Goal: Task Accomplishment & Management: Complete application form

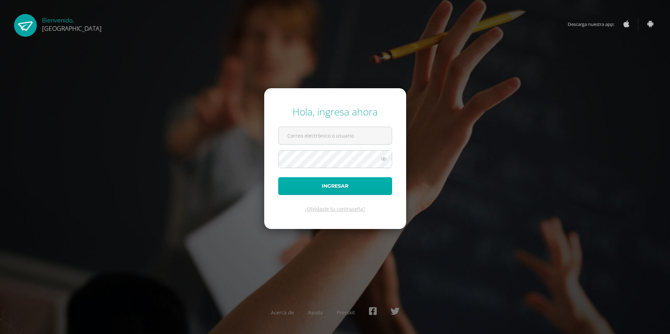
type input "[EMAIL_ADDRESS][DOMAIN_NAME]"
click at [352, 183] on button "Ingresar" at bounding box center [335, 186] width 114 height 18
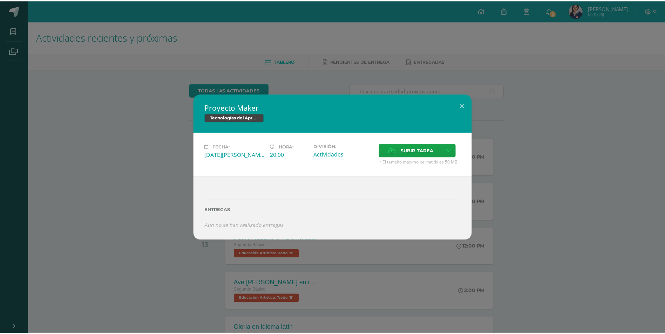
scroll to position [35, 0]
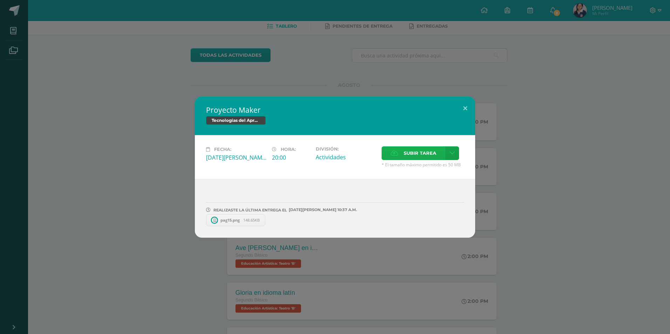
click at [413, 151] on span "Subir tarea" at bounding box center [420, 153] width 33 height 13
click at [0, 0] on input "Subir tarea" at bounding box center [0, 0] width 0 height 0
click at [404, 152] on span "Subir tarea" at bounding box center [420, 153] width 33 height 13
click at [0, 0] on input "Subir tarea" at bounding box center [0, 0] width 0 height 0
click at [405, 151] on span "Subir tarea" at bounding box center [420, 153] width 33 height 13
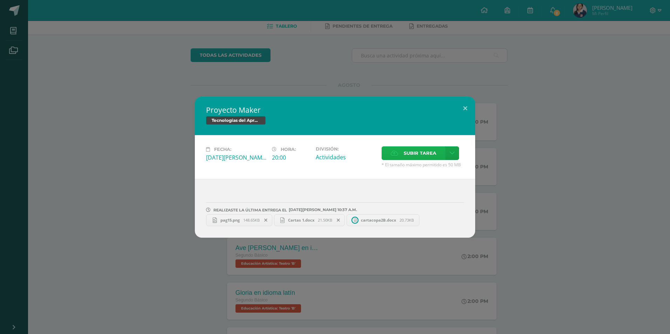
click at [0, 0] on input "Subir tarea" at bounding box center [0, 0] width 0 height 0
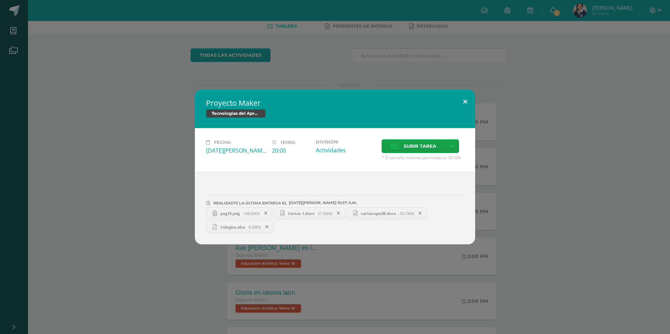
click at [459, 101] on button at bounding box center [465, 102] width 20 height 24
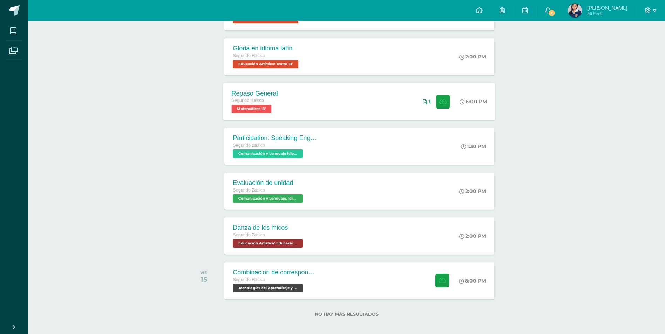
scroll to position [280, 0]
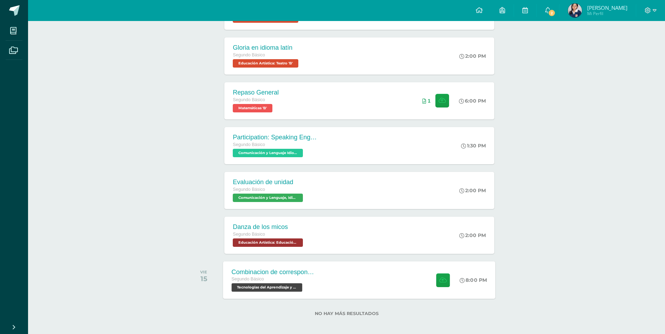
click at [386, 276] on div "Combinacion de correspondencia Segundo Básico Tecnologías del Aprendizaje y la …" at bounding box center [359, 281] width 272 height 38
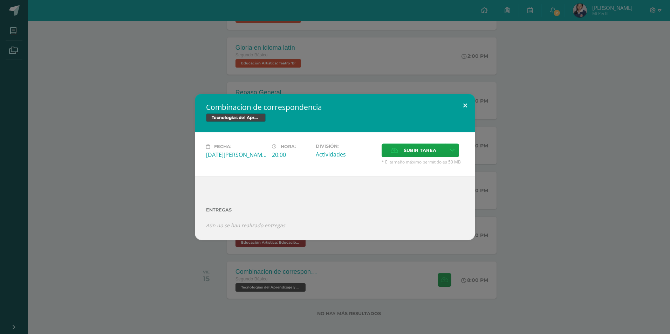
click at [465, 105] on button at bounding box center [465, 106] width 20 height 24
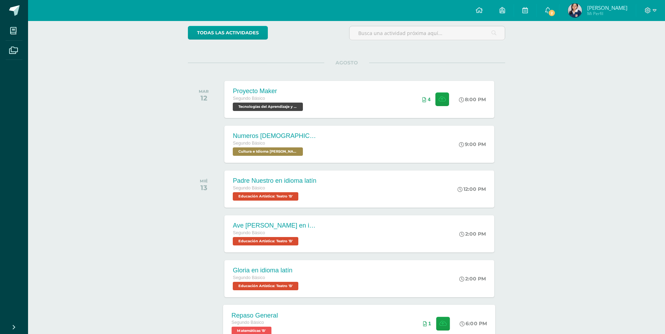
scroll to position [0, 0]
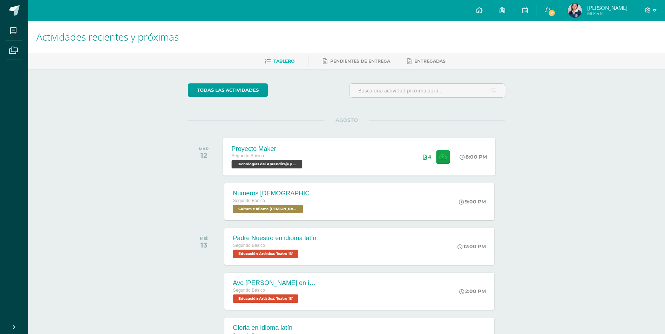
click at [388, 144] on div "Proyecto Maker Segundo Básico Tecnologías del Aprendizaje y la Comunicación 'B'…" at bounding box center [359, 157] width 272 height 38
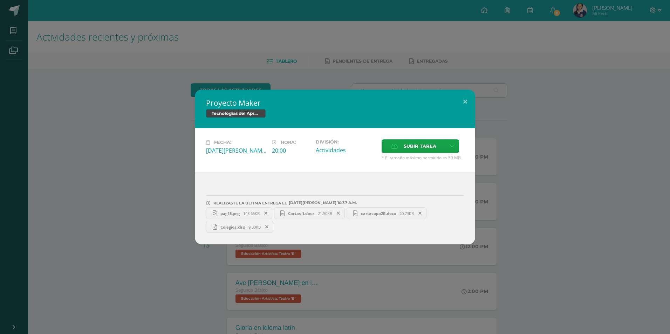
click at [610, 207] on div "Proyecto Maker Tecnologías del Aprendizaje y la Comunicación Fecha: [DATE][PERS…" at bounding box center [335, 167] width 665 height 155
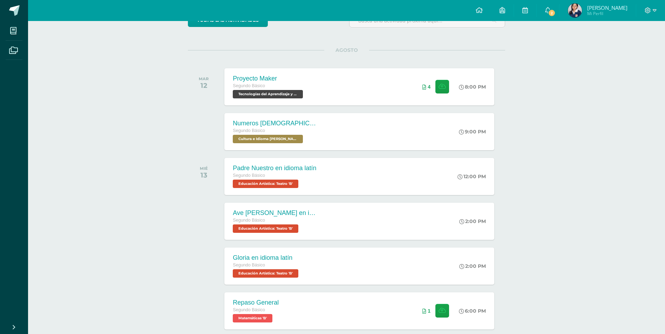
scroll to position [59, 0]
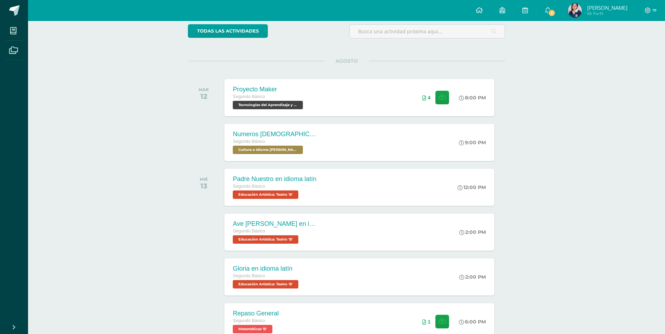
click at [665, 110] on div "Actividades recientes y próximas Tablero Pendientes de entrega Entregadas todas…" at bounding box center [346, 261] width 637 height 598
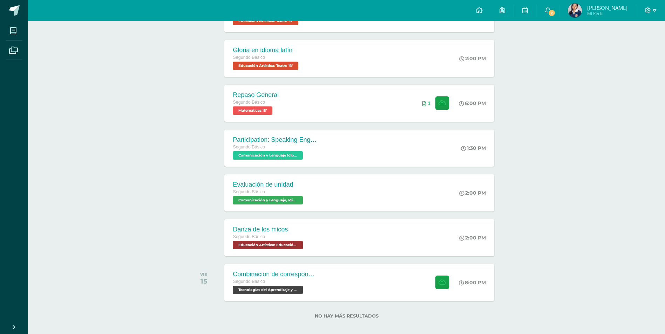
scroll to position [285, 0]
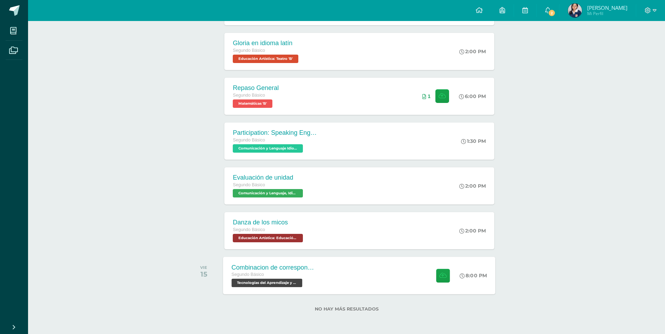
click at [344, 282] on div "Combinacion de correspondencia Segundo Básico Tecnologías del Aprendizaje y la …" at bounding box center [359, 276] width 272 height 38
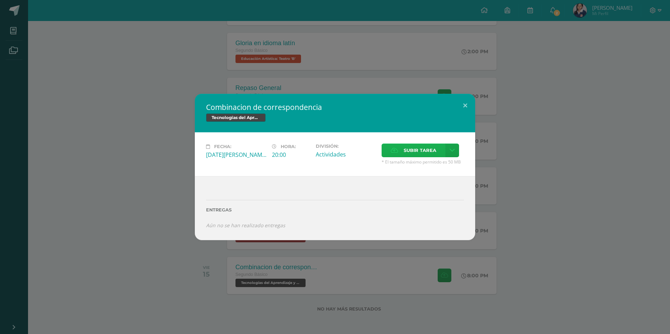
click at [415, 150] on span "Subir tarea" at bounding box center [420, 150] width 33 height 13
click at [0, 0] on input "Subir tarea" at bounding box center [0, 0] width 0 height 0
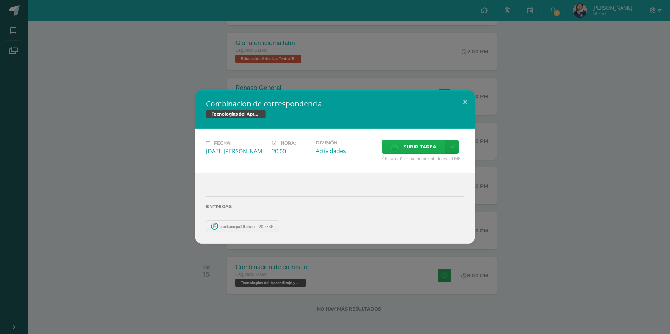
click at [422, 143] on span "Subir tarea" at bounding box center [420, 147] width 33 height 13
click at [0, 0] on input "Subir tarea" at bounding box center [0, 0] width 0 height 0
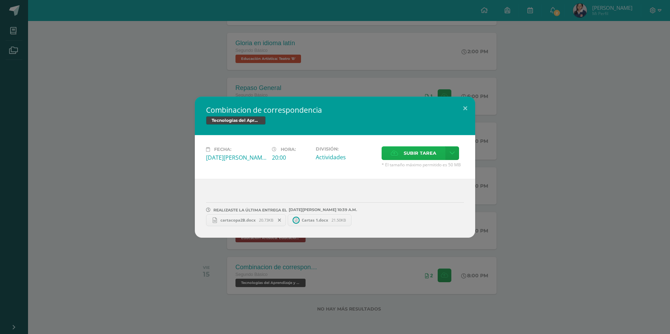
click at [409, 149] on span "Subir tarea" at bounding box center [420, 153] width 33 height 13
click at [0, 0] on input "Subir tarea" at bounding box center [0, 0] width 0 height 0
click at [410, 151] on span "Subir tarea" at bounding box center [420, 153] width 33 height 13
click at [0, 0] on input "Subir tarea" at bounding box center [0, 0] width 0 height 0
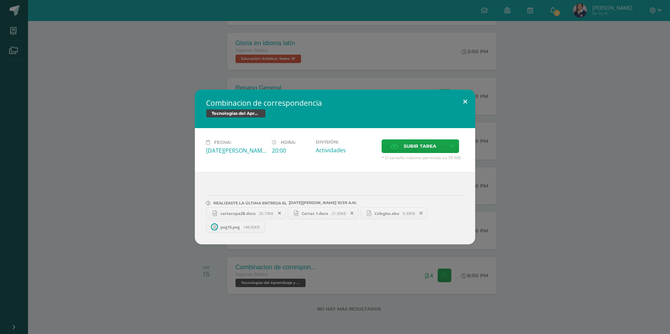
click at [463, 103] on button at bounding box center [465, 102] width 20 height 24
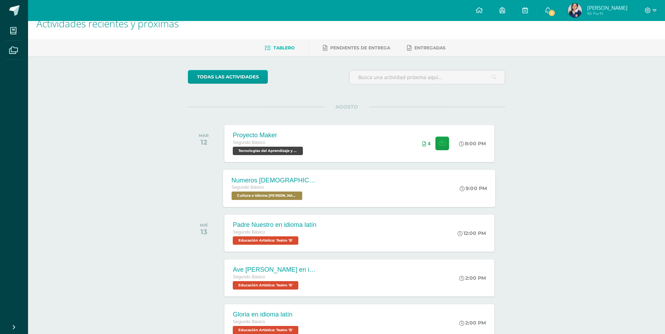
scroll to position [5, 0]
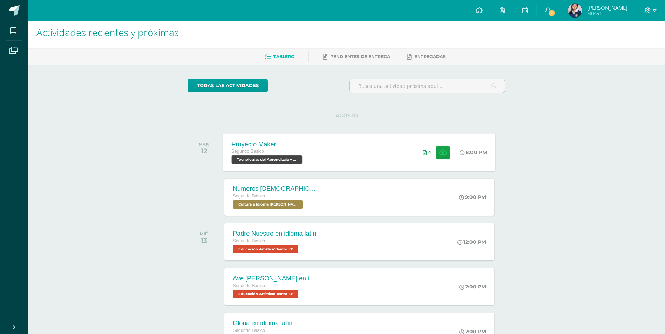
click at [434, 155] on span at bounding box center [441, 152] width 17 height 14
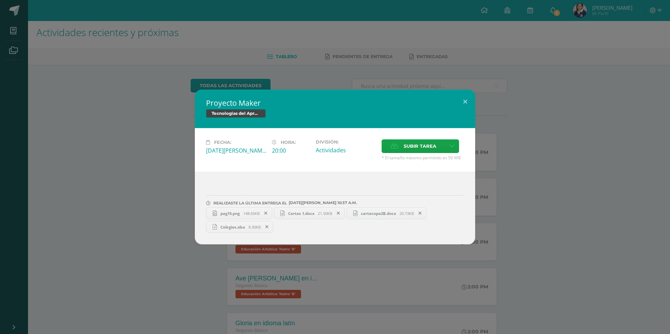
click at [265, 214] on icon at bounding box center [265, 213] width 3 height 5
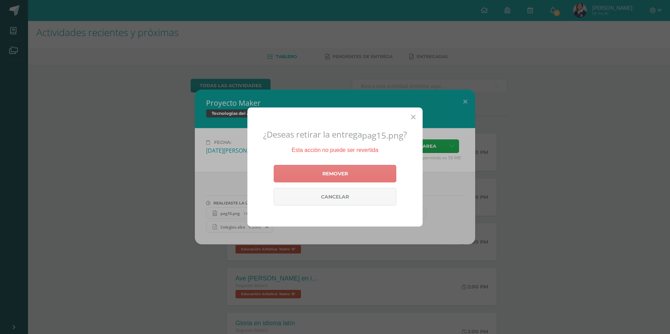
click at [296, 176] on link "Remover" at bounding box center [335, 174] width 123 height 18
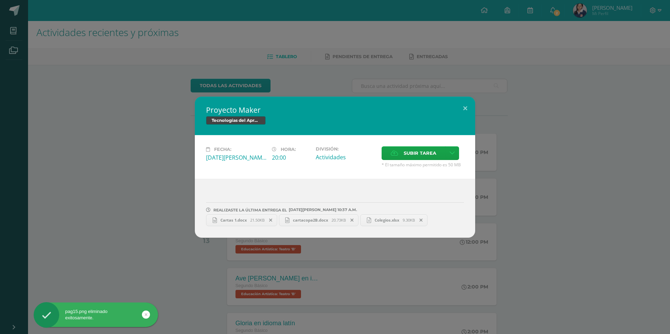
click at [272, 220] on icon at bounding box center [270, 220] width 3 height 5
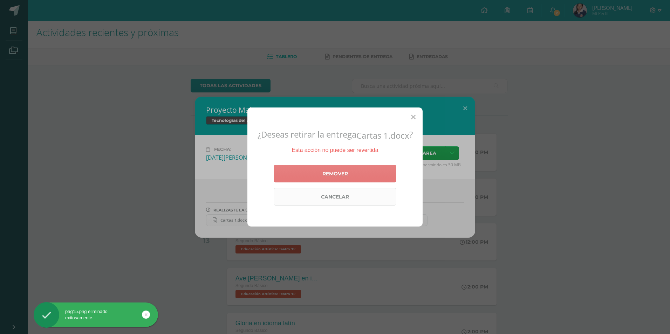
drag, startPoint x: 287, startPoint y: 179, endPoint x: 290, endPoint y: 196, distance: 17.0
click at [287, 179] on link "Remover" at bounding box center [335, 174] width 123 height 18
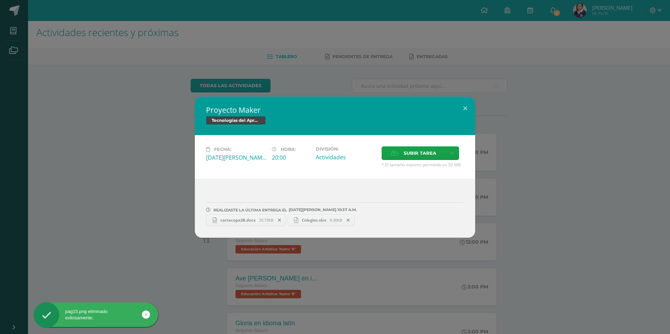
click at [279, 220] on icon at bounding box center [279, 220] width 3 height 5
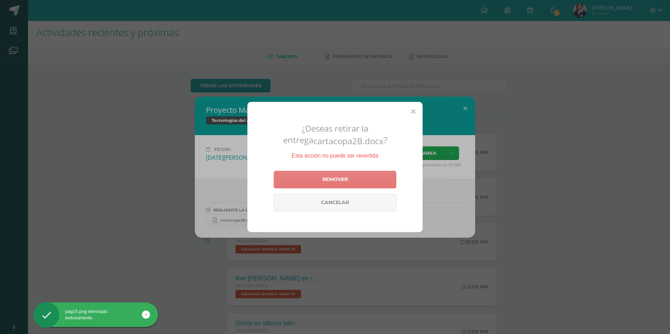
click at [301, 179] on link "Remover" at bounding box center [335, 180] width 123 height 18
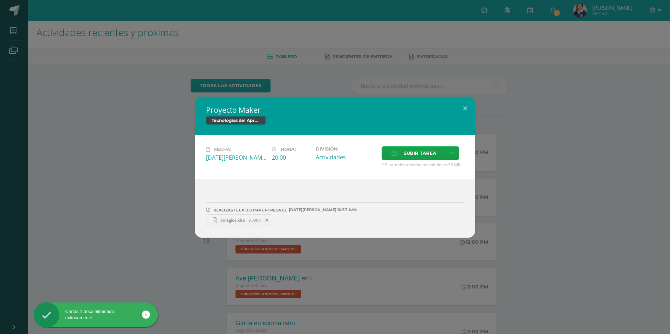
click at [268, 220] on icon at bounding box center [266, 220] width 3 height 5
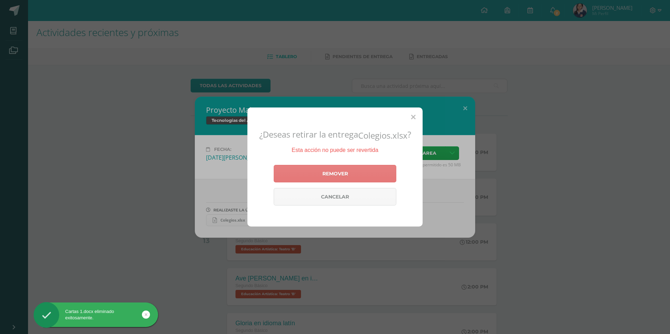
click at [301, 172] on link "Remover" at bounding box center [335, 174] width 123 height 18
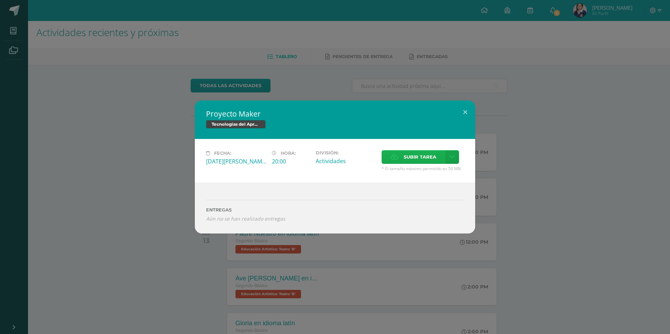
click at [415, 151] on span "Subir tarea" at bounding box center [420, 157] width 33 height 13
click at [0, 0] on input "Subir tarea" at bounding box center [0, 0] width 0 height 0
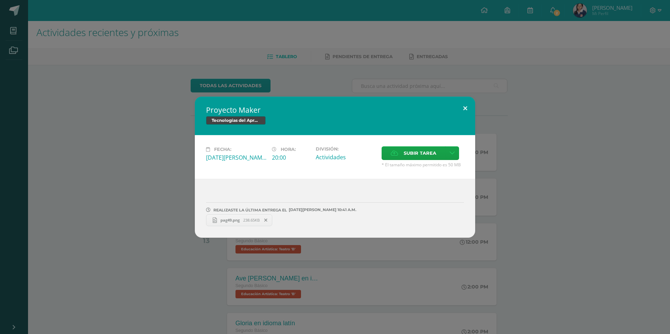
click at [463, 108] on button at bounding box center [465, 109] width 20 height 24
